Goal: Navigation & Orientation: Find specific page/section

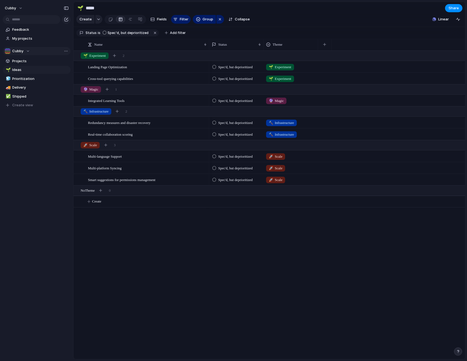
click at [28, 50] on div "Cubby" at bounding box center [17, 50] width 25 height 5
click at [29, 51] on div "Cubby ⚡ Architecture Decision Records 🎨 Design team ⚡ Engineering 👌 Prod/Design…" at bounding box center [233, 180] width 467 height 361
click at [16, 58] on span "Projects" at bounding box center [40, 60] width 56 height 5
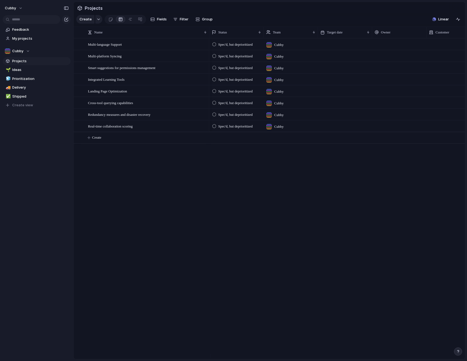
click at [21, 58] on span "Projects" at bounding box center [40, 60] width 56 height 5
click at [18, 70] on span "Ideas" at bounding box center [40, 69] width 56 height 5
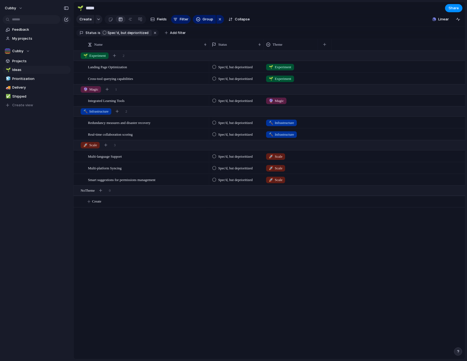
click at [122, 35] on span "Spec'd, but deprioritized" at bounding box center [128, 32] width 41 height 5
click at [24, 78] on span "Prioritization" at bounding box center [40, 78] width 56 height 5
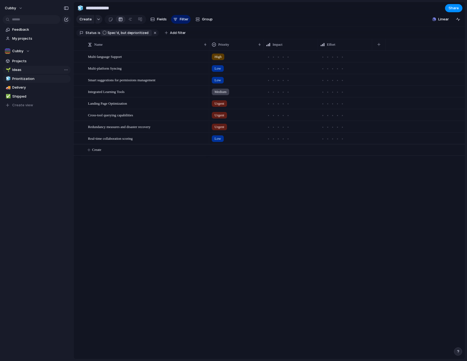
click at [18, 70] on span "Ideas" at bounding box center [40, 69] width 56 height 5
type input "*****"
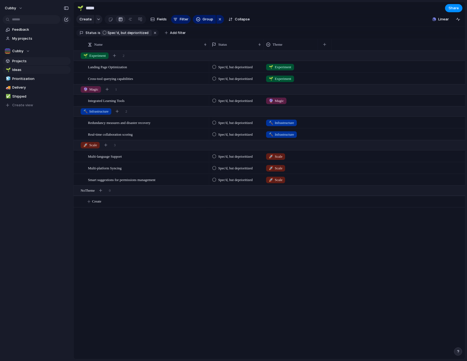
click at [20, 60] on span "Projects" at bounding box center [40, 60] width 56 height 5
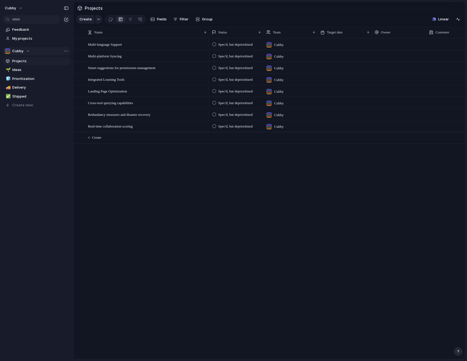
click at [20, 48] on span "Cubby" at bounding box center [17, 50] width 11 height 5
click at [25, 75] on span "Cubby" at bounding box center [22, 72] width 11 height 5
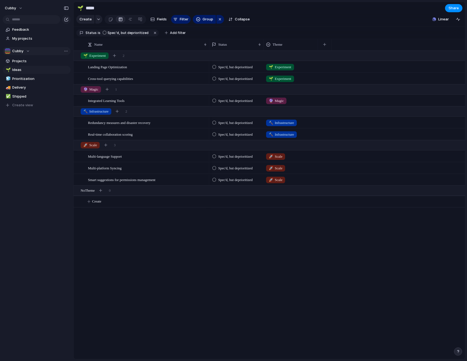
click at [27, 48] on div "Cubby" at bounding box center [17, 50] width 25 height 5
click at [33, 101] on span "Engineering" at bounding box center [27, 100] width 20 height 5
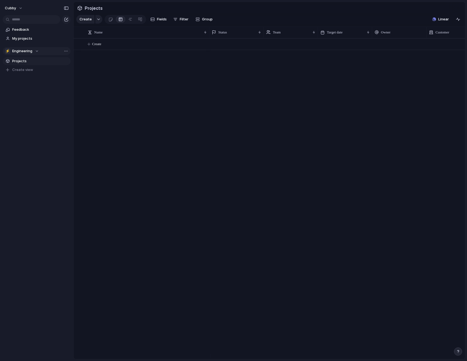
click at [34, 51] on div "⚡ Engineering" at bounding box center [22, 50] width 34 height 5
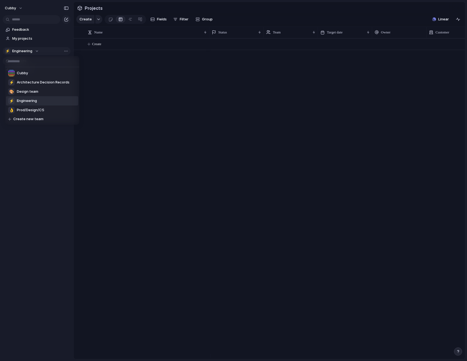
click at [34, 51] on div "Cubby ⚡ Architecture Decision Records 🎨 Design team ⚡ Engineering 👌 Prod/Design…" at bounding box center [233, 180] width 467 height 361
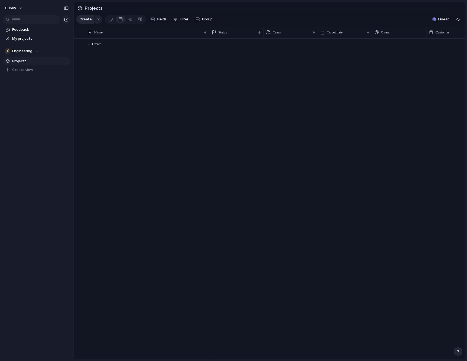
click at [91, 20] on button "Create" at bounding box center [85, 19] width 18 height 9
click at [39, 48] on button "⚡ Engineering" at bounding box center [37, 51] width 68 height 8
click at [28, 38] on span "My projects" at bounding box center [40, 38] width 56 height 5
click at [21, 47] on button "⚡ Engineering" at bounding box center [37, 51] width 68 height 8
click at [93, 17] on div at bounding box center [92, 19] width 4 height 9
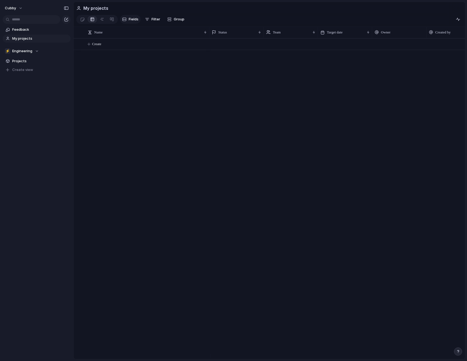
click at [132, 21] on span "Fields" at bounding box center [134, 19] width 10 height 5
click at [175, 22] on span "Group" at bounding box center [179, 19] width 11 height 5
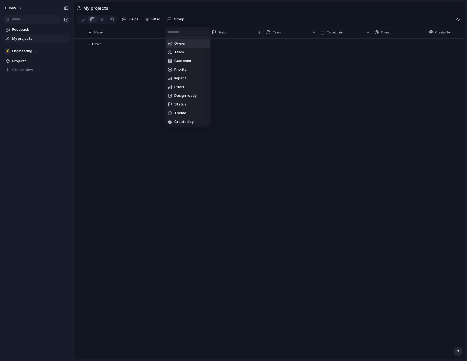
click at [159, 20] on div "Owner Team Customer Priority Impact Effort Design ready Status Theme Created by" at bounding box center [233, 180] width 467 height 361
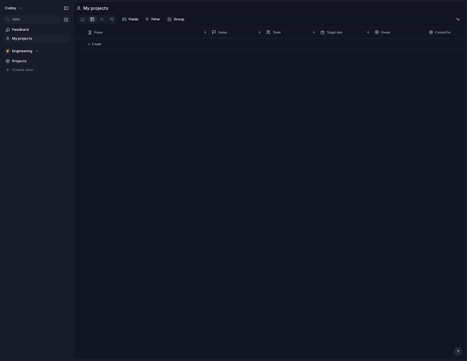
click at [159, 20] on span "Filter" at bounding box center [156, 19] width 9 height 5
click at [20, 5] on button "Cubby" at bounding box center [13, 8] width 23 height 9
click at [31, 51] on span "Engineering" at bounding box center [22, 50] width 20 height 5
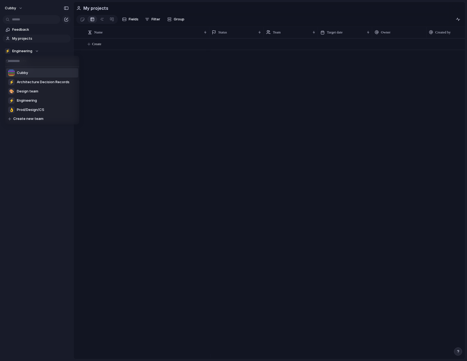
click at [25, 71] on span "Cubby" at bounding box center [22, 72] width 11 height 5
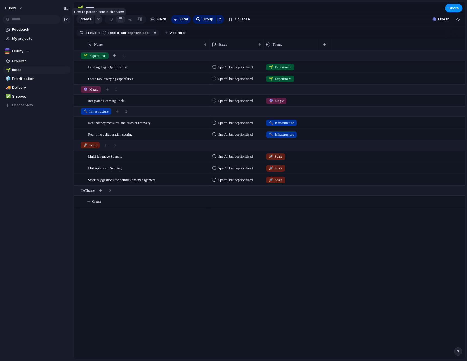
click at [98, 23] on button "button" at bounding box center [98, 19] width 7 height 9
click at [444, 21] on span "Linear" at bounding box center [443, 19] width 11 height 5
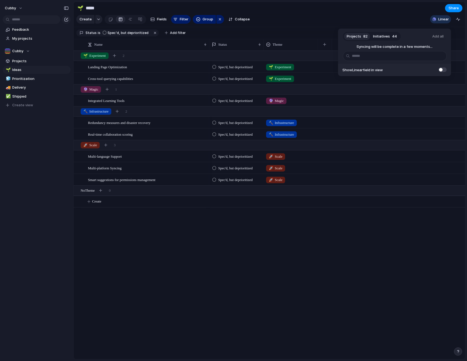
click at [362, 36] on button "Projects 82" at bounding box center [357, 36] width 26 height 9
click at [443, 70] on span at bounding box center [443, 69] width 8 height 5
click at [435, 92] on div "Projects 82 Initiatives 44 Add all Syncing will be complete in a few moments...…" at bounding box center [233, 180] width 467 height 361
